Goal: Find specific fact

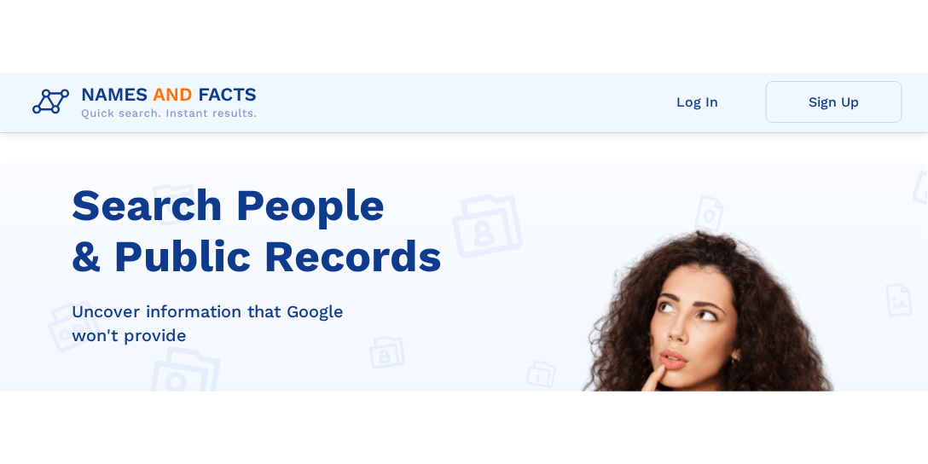
scroll to position [318, 0]
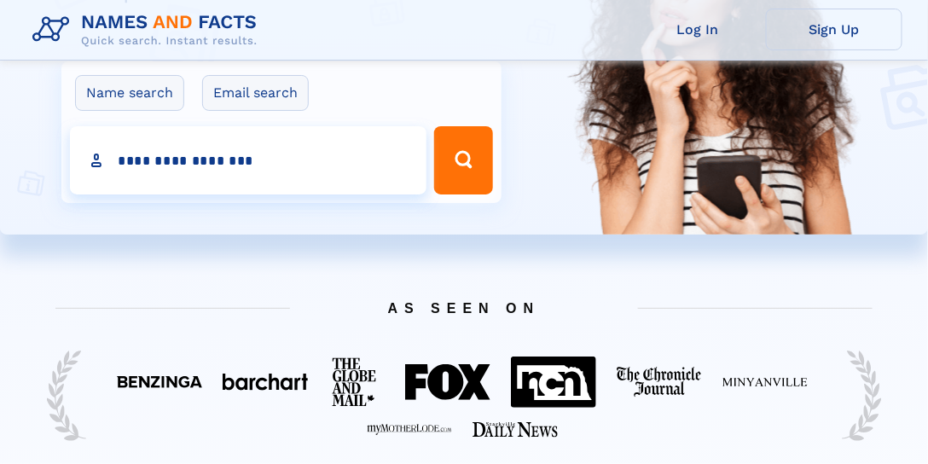
type input "**********"
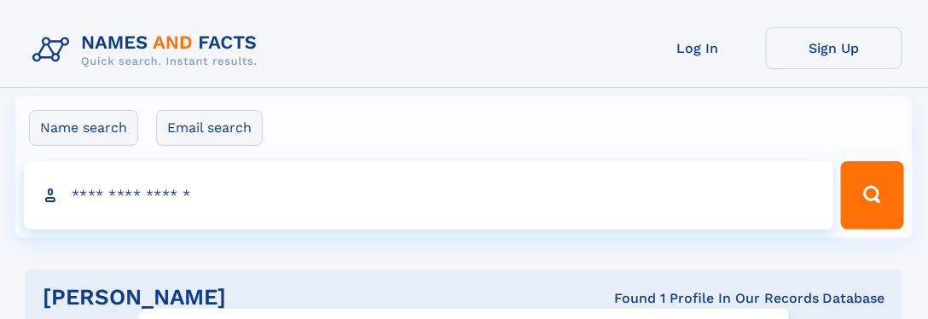
click input "**" at bounding box center [0, 0] width 0 height 0
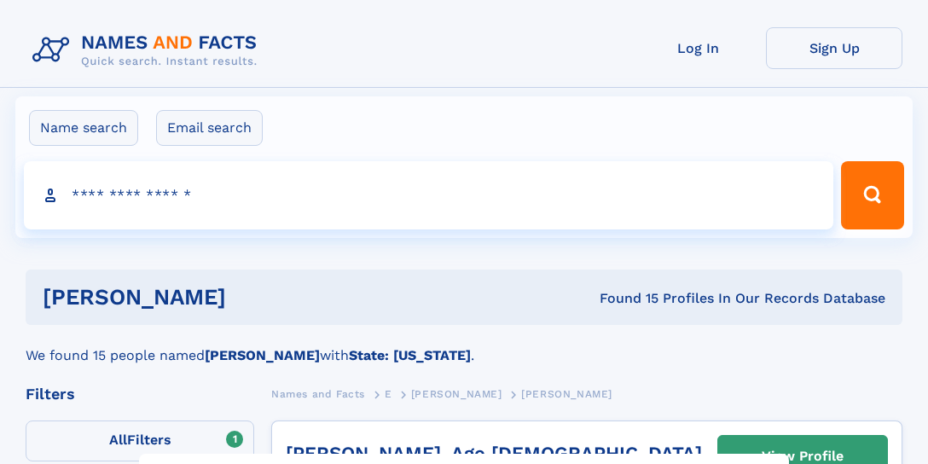
select select "**"
